Goal: Share content: Share content

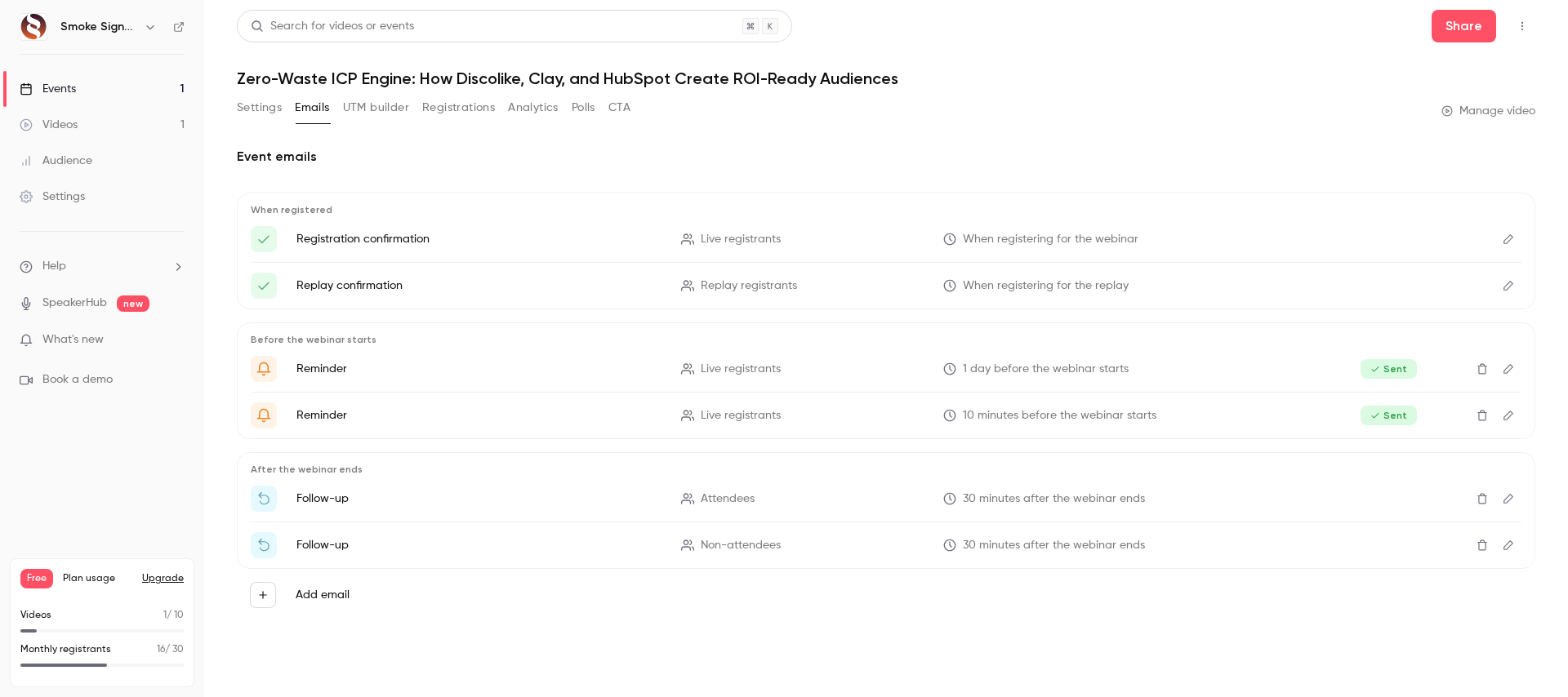
click at [60, 82] on div "Events" at bounding box center [48, 89] width 57 height 16
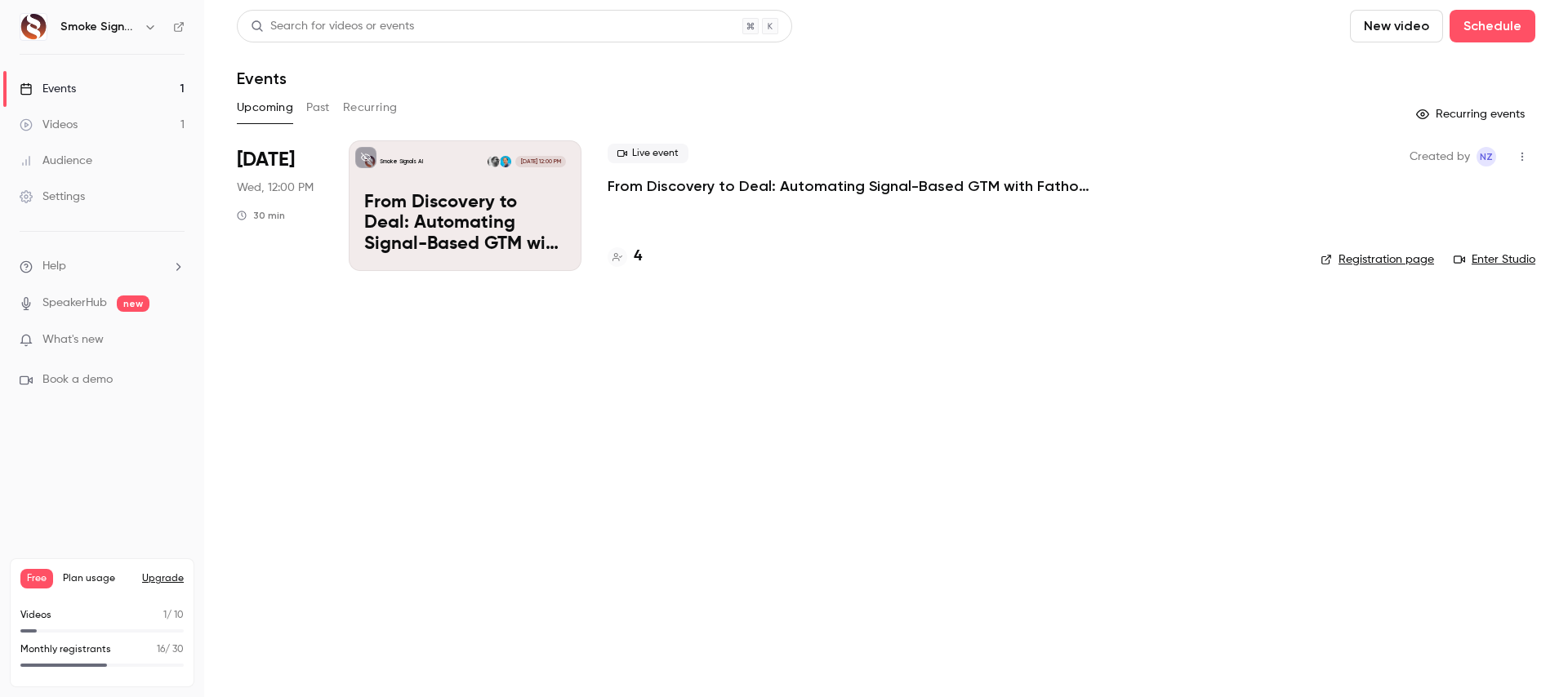
click at [446, 223] on p "From Discovery to Deal: Automating Signal-Based GTM with Fathom + HubSpot" at bounding box center [465, 224] width 202 height 63
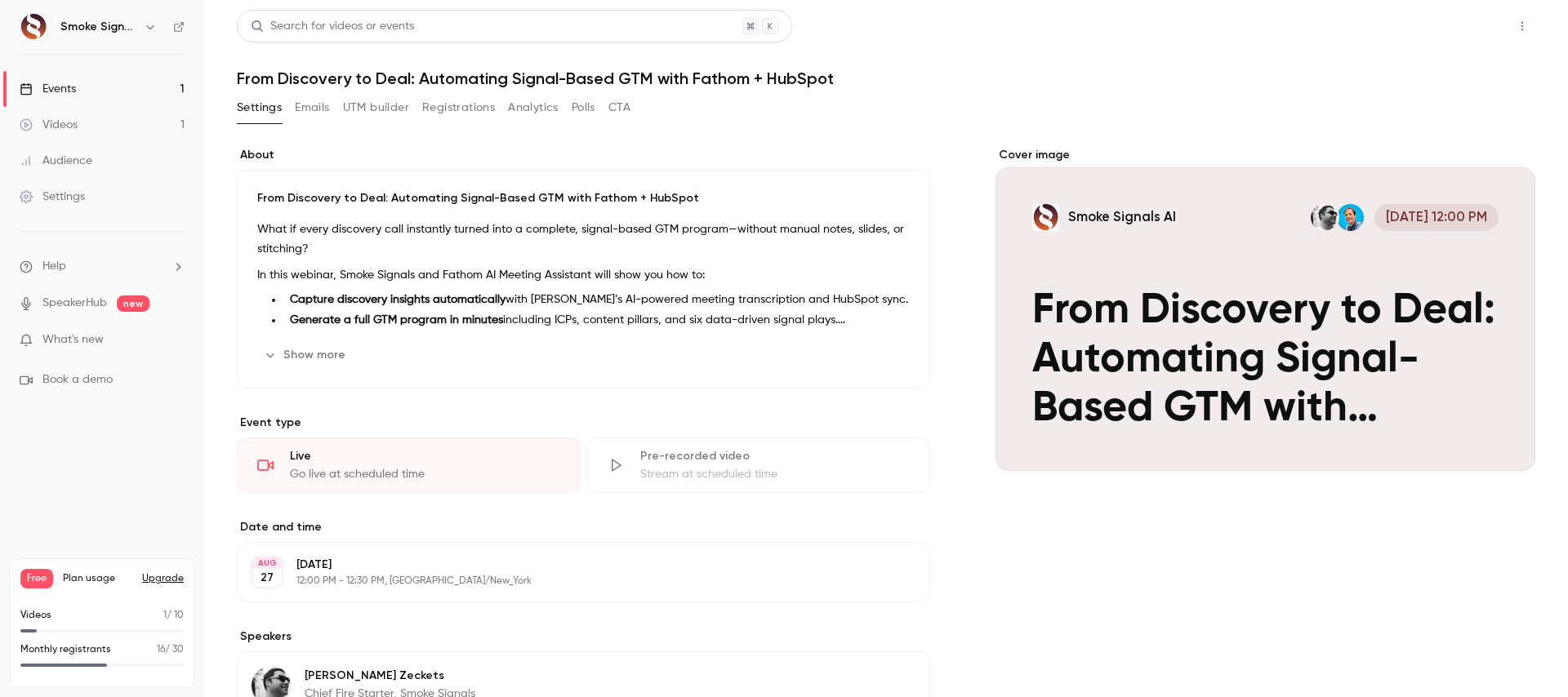
click at [1487, 25] on button "Share" at bounding box center [1464, 25] width 64 height 33
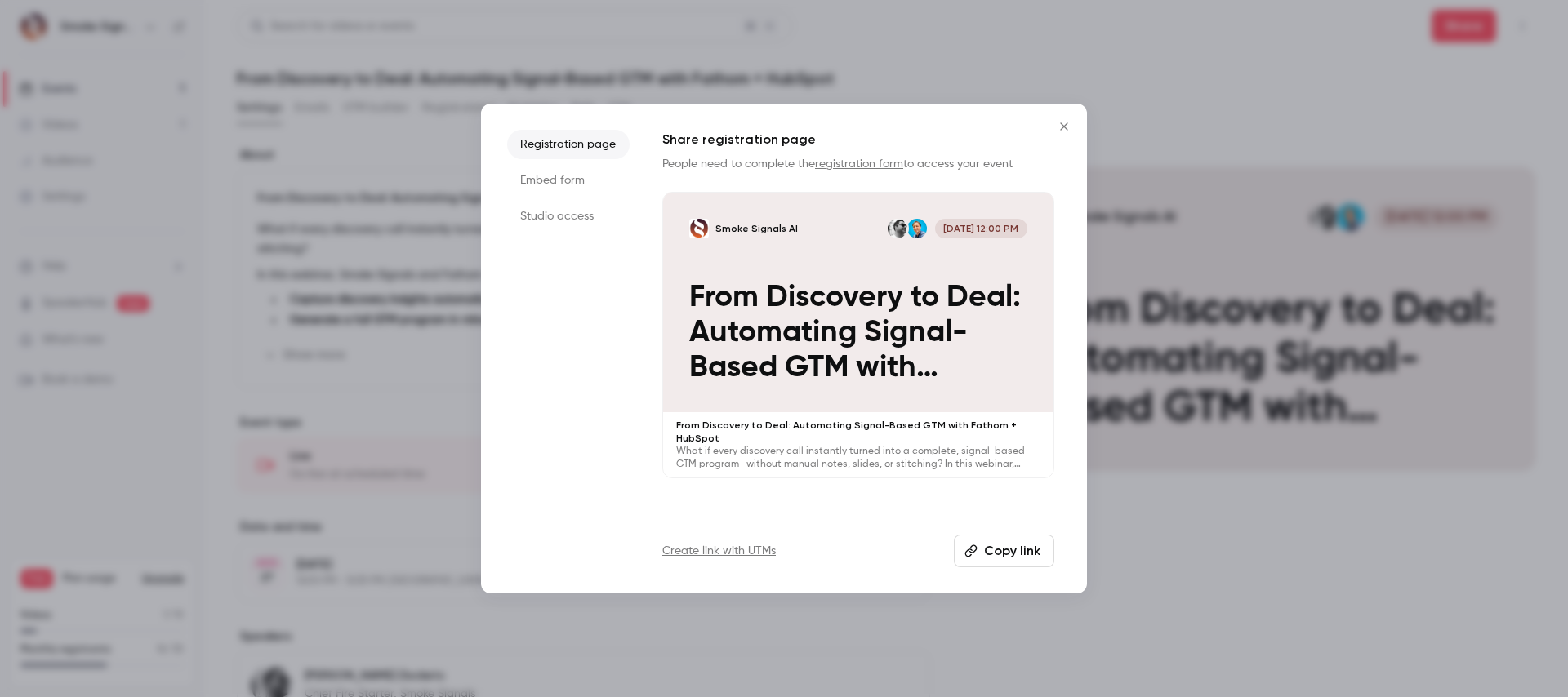
click at [1019, 545] on button "Copy link" at bounding box center [1004, 551] width 100 height 33
click at [394, 241] on div at bounding box center [784, 348] width 1568 height 697
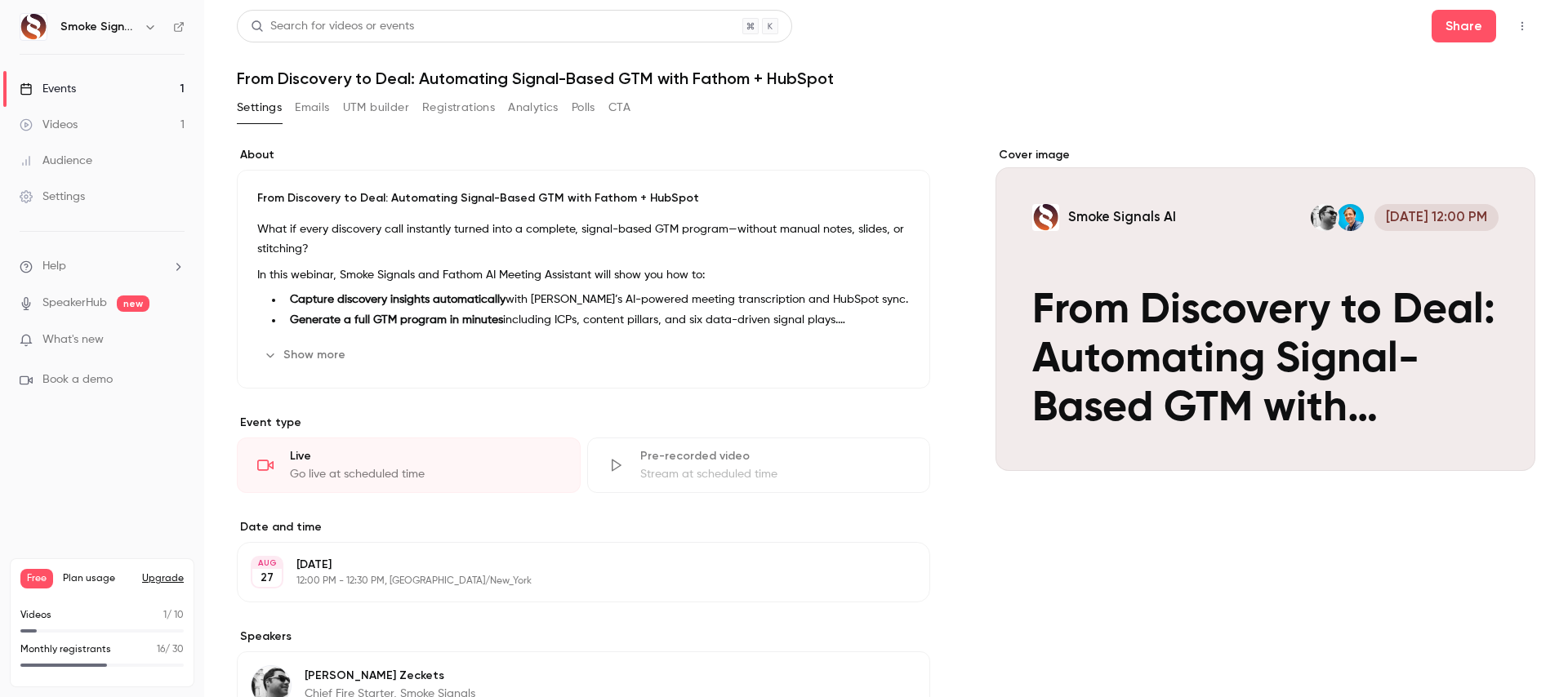
click at [1144, 368] on div "Cover image" at bounding box center [1265, 309] width 540 height 324
click at [0, 0] on input "Smoke Signals AI [DATE] 12:00 PM From Discovery to Deal: Automating Signal-Base…" at bounding box center [0, 0] width 0 height 0
click at [1525, 25] on icon "button" at bounding box center [1523, 26] width 13 height 11
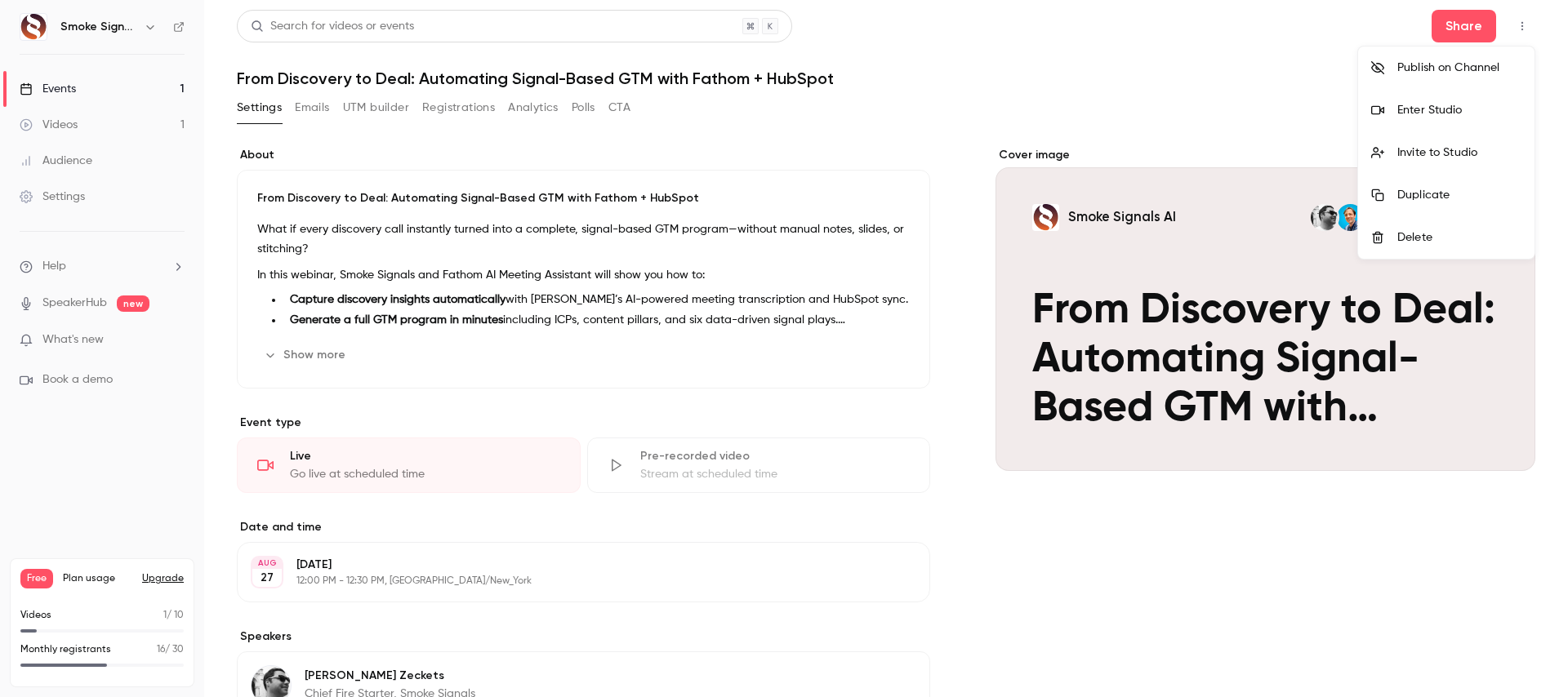
click at [1417, 152] on div "Invite to Studio" at bounding box center [1460, 152] width 125 height 16
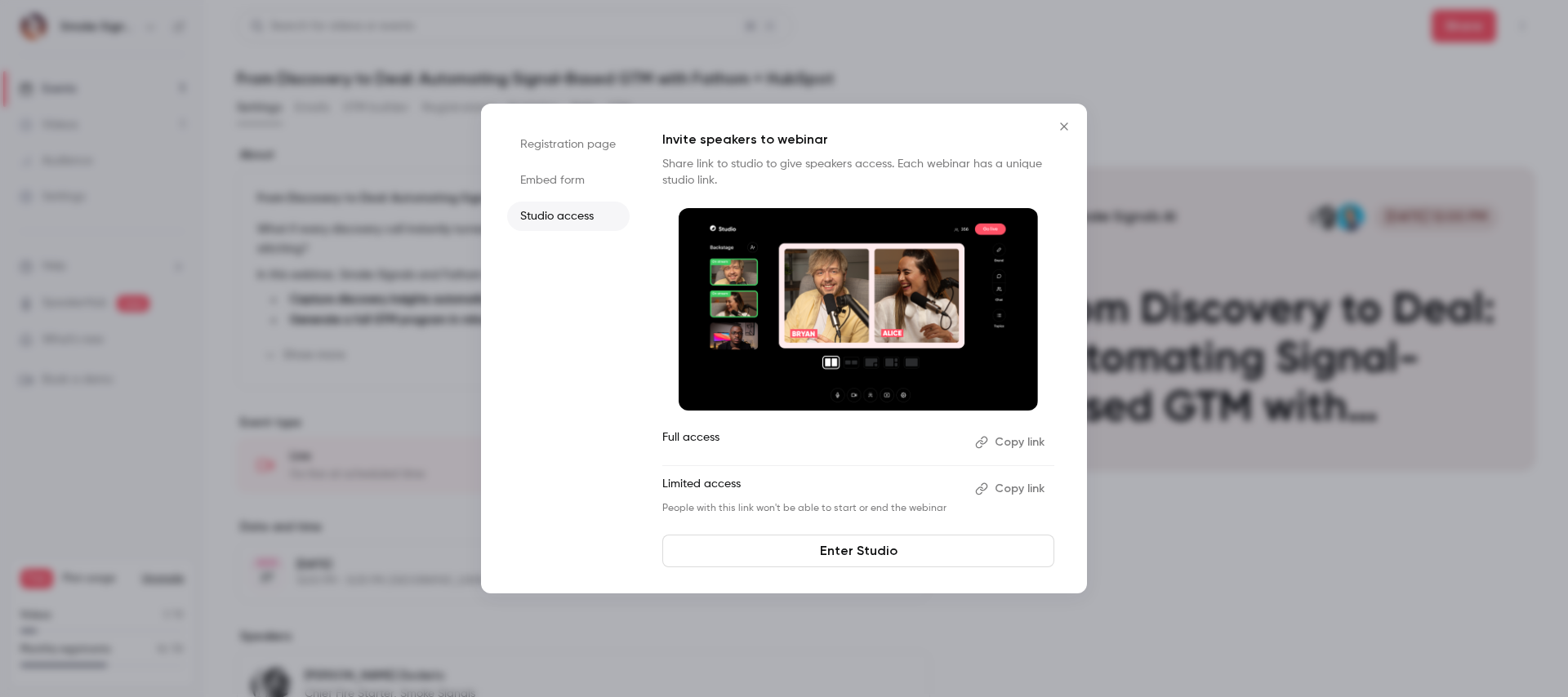
click at [1013, 444] on button "Copy link" at bounding box center [1011, 442] width 86 height 26
click at [1013, 490] on button "Copy link" at bounding box center [1011, 490] width 86 height 26
